Goal: Information Seeking & Learning: Stay updated

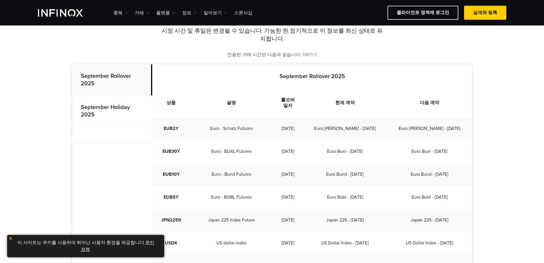
click at [113, 104] on strong "September Holiday 2025" at bounding box center [105, 111] width 49 height 14
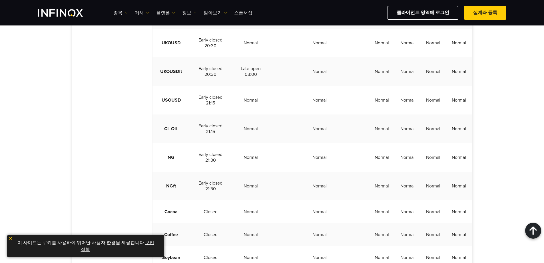
scroll to position [1143, 0]
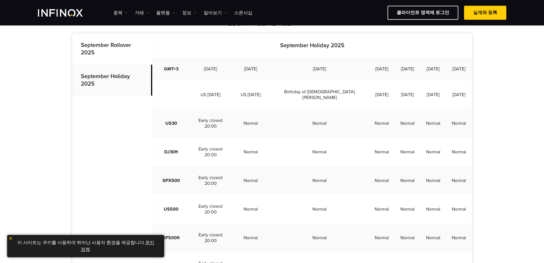
scroll to position [171, 0]
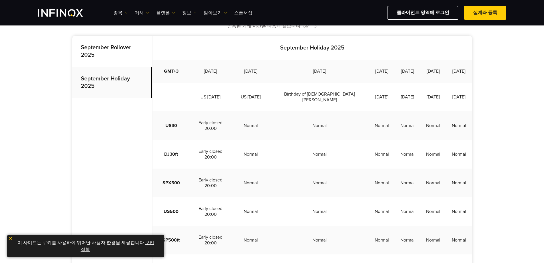
click at [83, 39] on p "September Rollover 2025" at bounding box center [112, 51] width 80 height 31
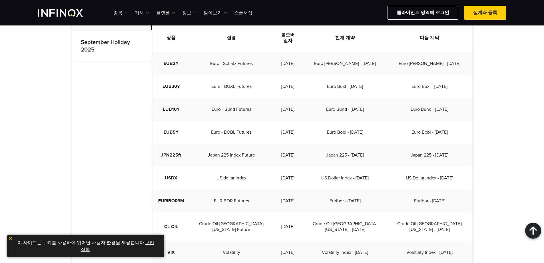
scroll to position [200, 0]
